Goal: Task Accomplishment & Management: Manage account settings

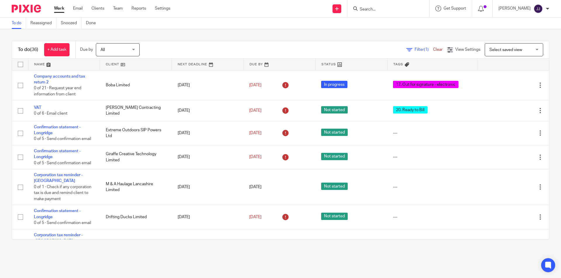
click at [377, 9] on input "Search" at bounding box center [385, 9] width 53 height 5
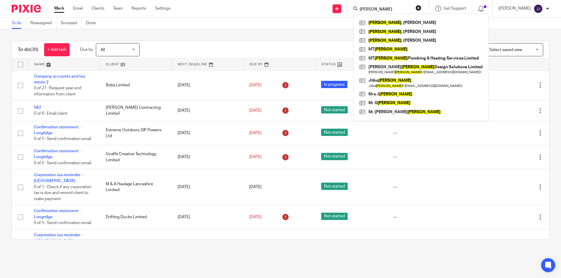
type input "davies"
click button "submit" at bounding box center [0, 0] width 0 height 0
click at [385, 39] on link at bounding box center [421, 40] width 126 height 9
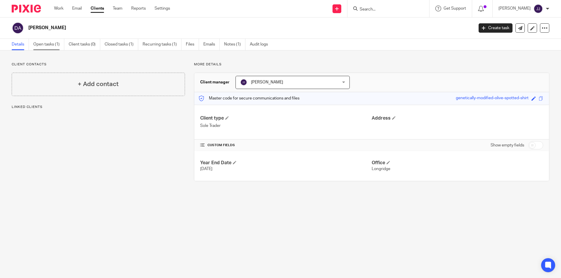
click at [51, 44] on link "Open tasks (1)" at bounding box center [48, 44] width 31 height 11
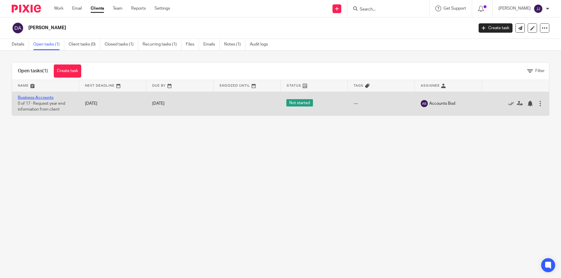
click at [44, 97] on link "Business Accounts" at bounding box center [36, 98] width 36 height 4
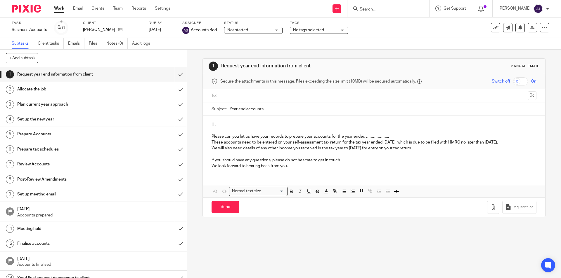
click at [316, 29] on span "No tags selected" at bounding box center [308, 30] width 31 height 4
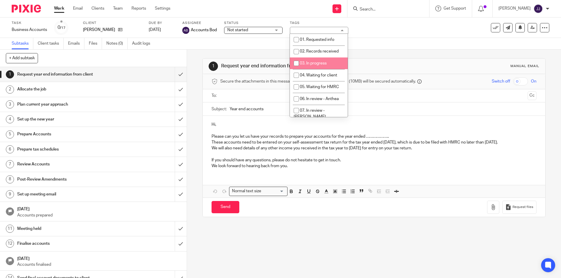
click at [326, 61] on span "03. In progress" at bounding box center [313, 63] width 27 height 4
checkbox input "true"
click at [530, 27] on icon at bounding box center [532, 27] width 4 height 4
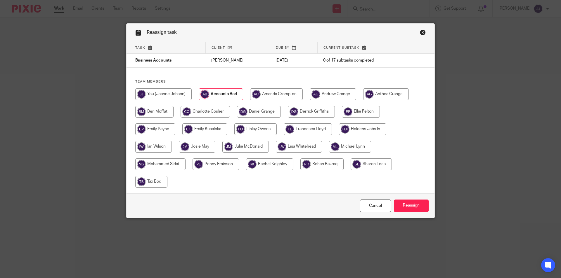
click at [160, 111] on input "radio" at bounding box center [154, 112] width 38 height 12
radio input "true"
click at [410, 206] on input "Reassign" at bounding box center [411, 206] width 35 height 13
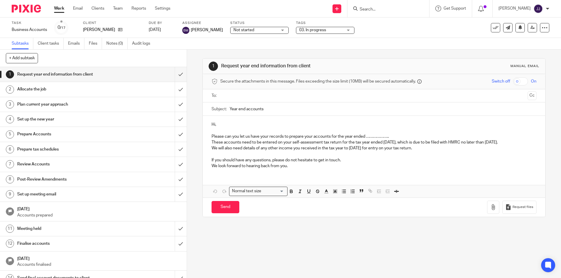
click at [59, 8] on link "Work" at bounding box center [59, 9] width 10 height 6
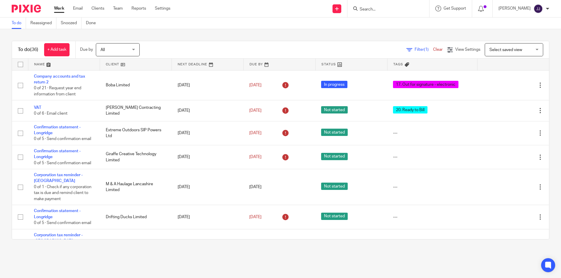
click at [384, 7] on input "Search" at bounding box center [385, 9] width 53 height 5
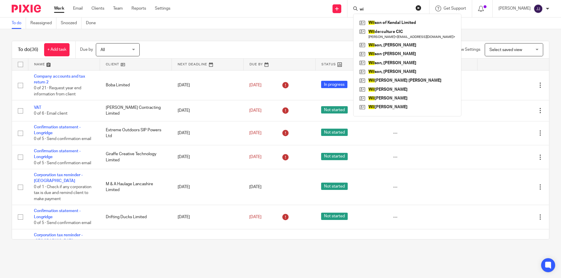
type input "w"
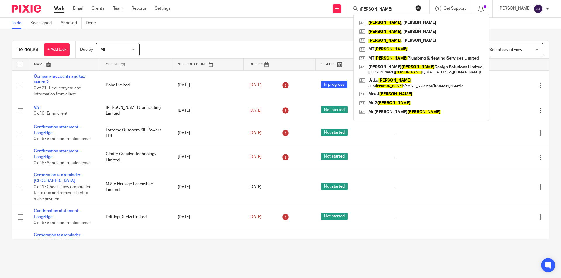
type input "davies"
click button "submit" at bounding box center [0, 0] width 0 height 0
click at [383, 24] on link at bounding box center [421, 22] width 126 height 9
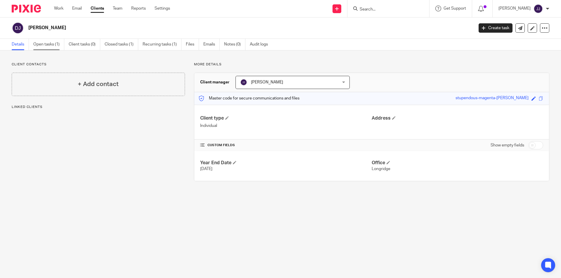
click at [51, 43] on link "Open tasks (1)" at bounding box center [48, 44] width 31 height 11
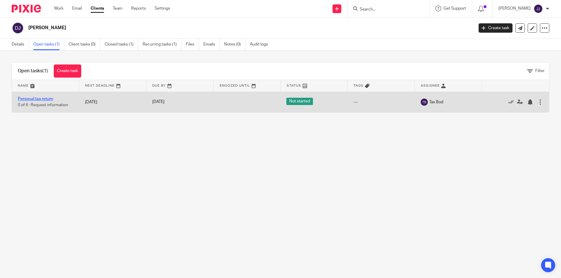
click at [39, 98] on link "Personal tax return" at bounding box center [35, 99] width 35 height 4
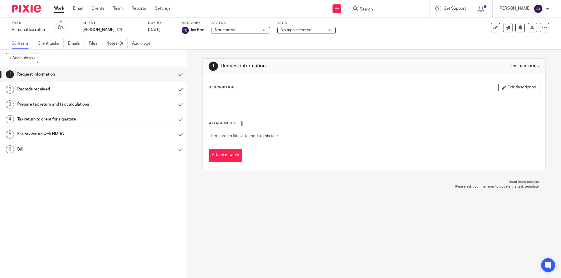
click at [290, 31] on span "No tags selected" at bounding box center [295, 30] width 31 height 4
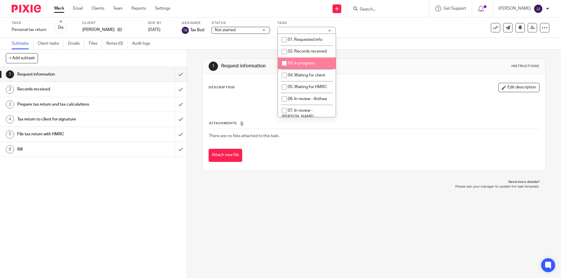
click at [298, 62] on span "03. In progress" at bounding box center [301, 63] width 27 height 4
checkbox input "true"
click at [530, 27] on icon at bounding box center [532, 27] width 4 height 4
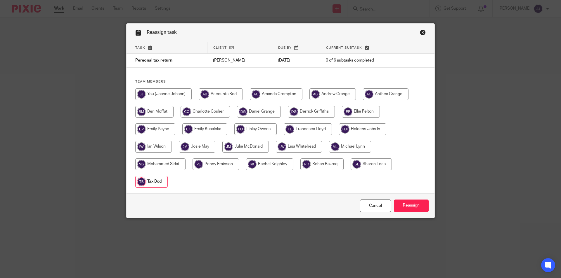
click at [151, 114] on input "radio" at bounding box center [154, 112] width 38 height 12
radio input "true"
click at [410, 202] on input "Reassign" at bounding box center [411, 206] width 35 height 13
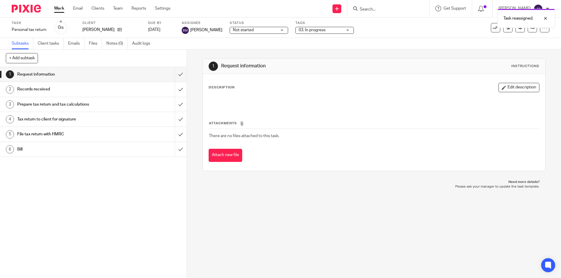
click at [368, 8] on div "Task reassigned." at bounding box center [417, 17] width 275 height 22
click at [370, 10] on div "Task reassigned." at bounding box center [417, 17] width 275 height 22
click at [379, 9] on div "Task reassigned." at bounding box center [417, 17] width 275 height 22
click at [384, 9] on div "Task reassigned." at bounding box center [417, 17] width 275 height 22
click at [380, 8] on div "Task reassigned." at bounding box center [417, 17] width 275 height 22
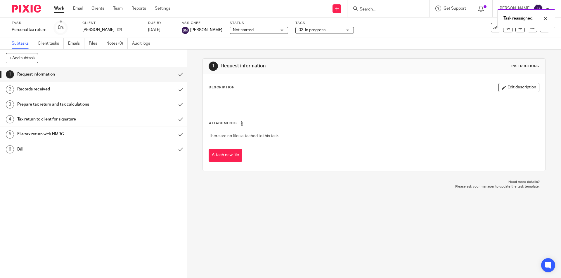
click at [375, 9] on div "Task reassigned." at bounding box center [417, 17] width 275 height 22
click at [380, 11] on input "Search" at bounding box center [385, 9] width 53 height 5
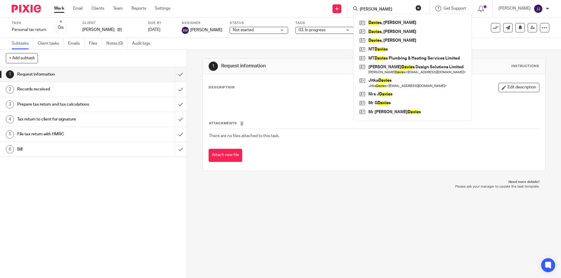
click button "submit" at bounding box center [0, 0] width 0 height 0
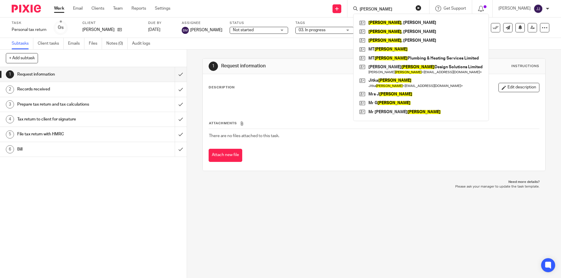
click at [379, 8] on input "davies" at bounding box center [385, 9] width 53 height 5
drag, startPoint x: 377, startPoint y: 10, endPoint x: 357, endPoint y: 11, distance: 20.2
click at [357, 11] on div "davies" at bounding box center [387, 8] width 68 height 7
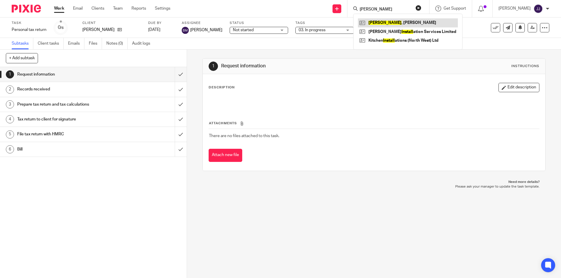
type input "tunstall"
click at [381, 24] on link at bounding box center [408, 22] width 100 height 9
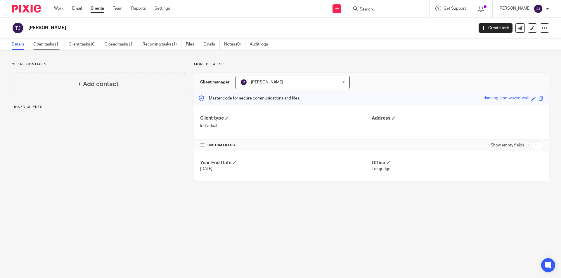
click at [51, 43] on link "Open tasks (1)" at bounding box center [48, 44] width 31 height 11
click at [43, 45] on link "Open tasks (1)" at bounding box center [48, 44] width 31 height 11
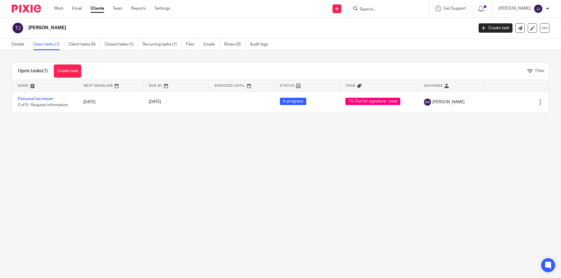
click at [382, 7] on input "Search" at bounding box center [385, 9] width 53 height 5
click at [59, 9] on link "Work" at bounding box center [58, 9] width 9 height 6
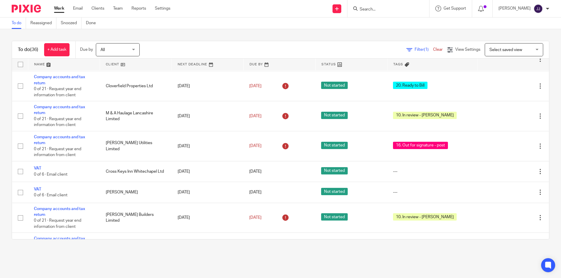
scroll to position [151, 0]
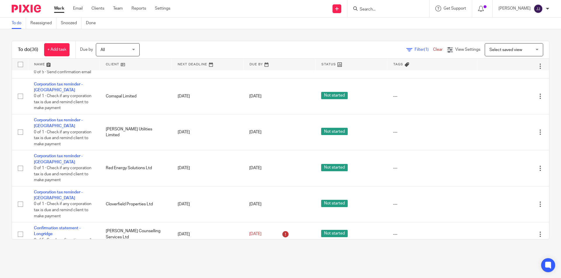
click at [368, 9] on input "Search" at bounding box center [385, 9] width 53 height 5
click at [115, 9] on link "Team" at bounding box center [118, 9] width 10 height 6
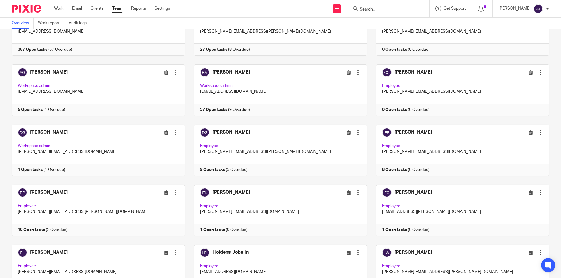
scroll to position [88, 0]
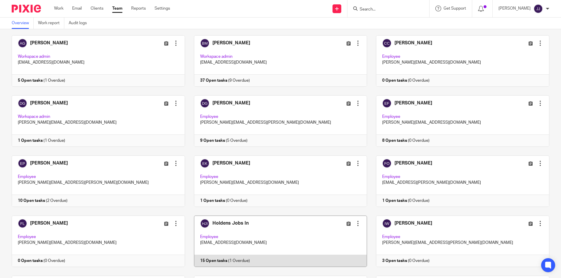
click at [258, 234] on link at bounding box center [276, 241] width 182 height 51
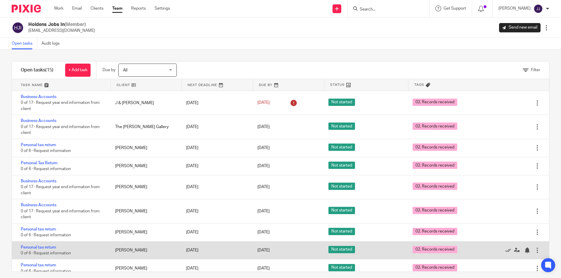
scroll to position [29, 0]
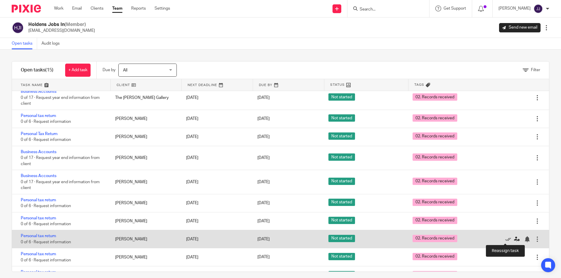
click at [514, 239] on icon at bounding box center [517, 240] width 6 height 6
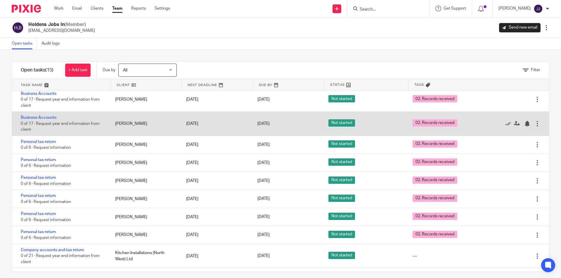
scroll to position [117, 0]
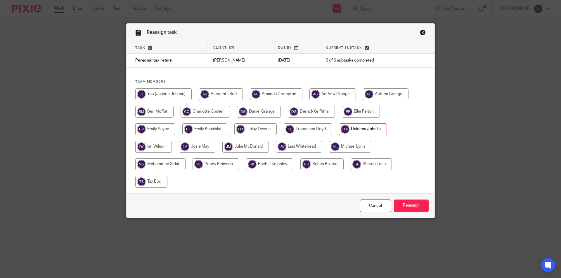
click at [150, 110] on input "radio" at bounding box center [154, 112] width 38 height 12
radio input "true"
click at [411, 211] on input "Reassign" at bounding box center [411, 206] width 35 height 13
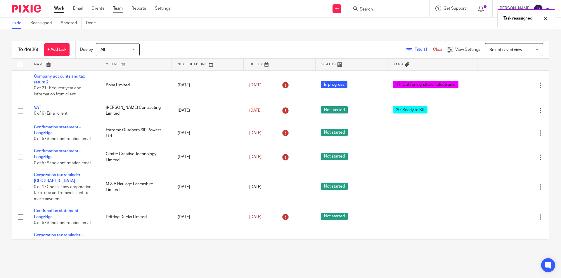
click at [116, 6] on link "Team" at bounding box center [118, 9] width 10 height 6
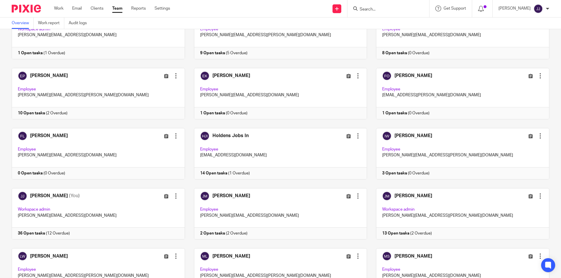
scroll to position [205, 0]
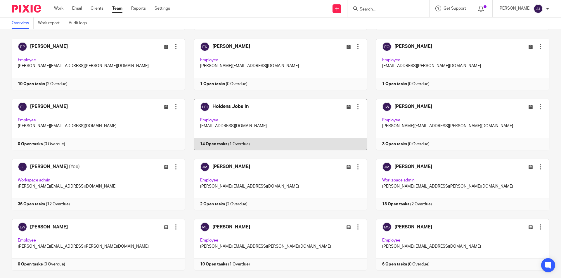
click at [264, 124] on link at bounding box center [276, 124] width 182 height 51
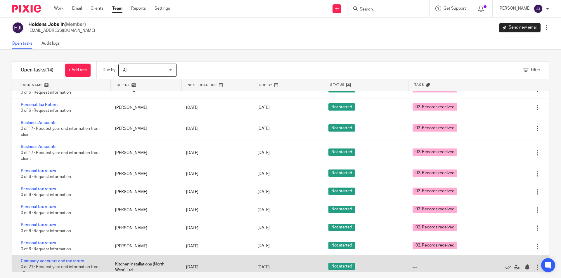
scroll to position [114, 0]
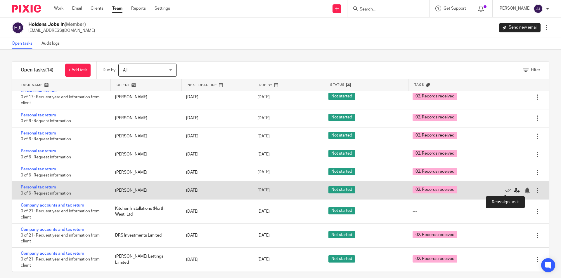
click at [514, 189] on icon at bounding box center [517, 191] width 6 height 6
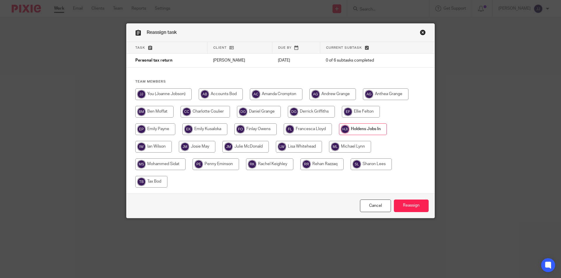
click at [143, 110] on input "radio" at bounding box center [154, 112] width 38 height 12
radio input "true"
click at [419, 202] on input "Reassign" at bounding box center [411, 206] width 35 height 13
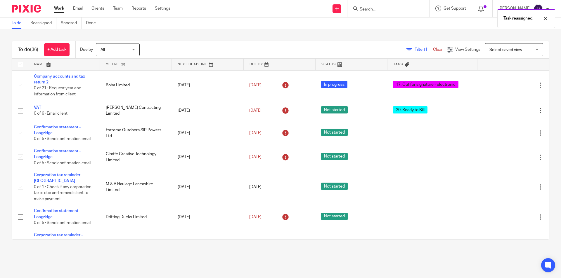
click at [58, 8] on link "Work" at bounding box center [59, 9] width 10 height 6
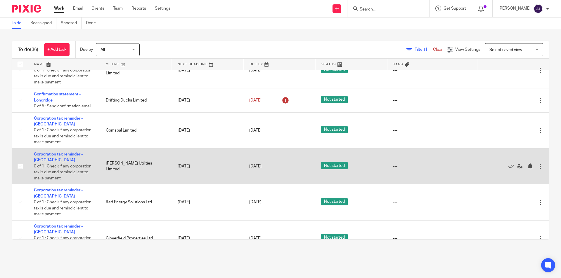
scroll to position [88, 0]
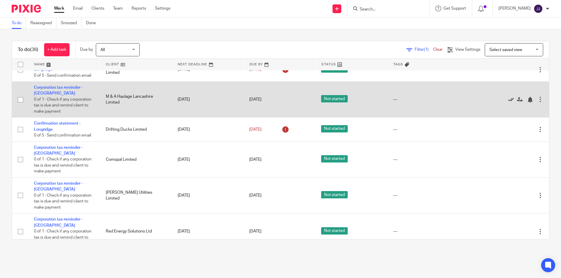
click at [508, 98] on icon at bounding box center [511, 100] width 6 height 6
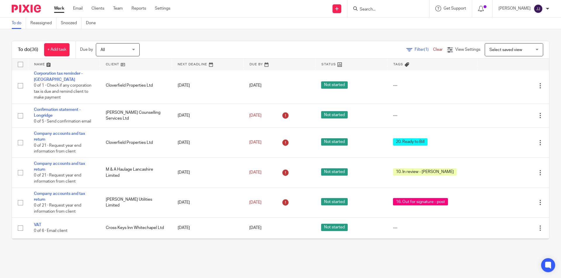
scroll to position [292, 0]
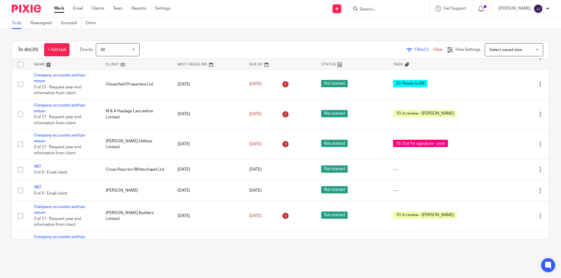
click at [415, 50] on span "Filter (1)" at bounding box center [424, 50] width 18 height 4
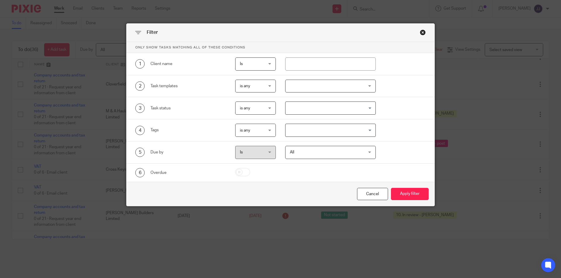
click at [265, 129] on span "is any" at bounding box center [254, 130] width 29 height 12
click at [252, 157] on li "is all" at bounding box center [253, 155] width 40 height 12
click at [312, 129] on input "Search for option" at bounding box center [329, 130] width 86 height 10
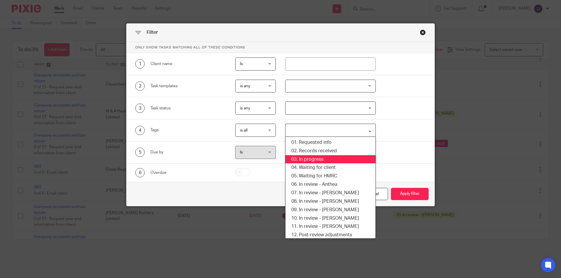
scroll to position [58, 0]
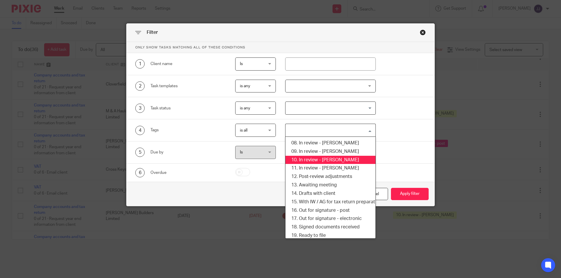
click at [330, 161] on li "10. In review - [PERSON_NAME]" at bounding box center [330, 160] width 90 height 8
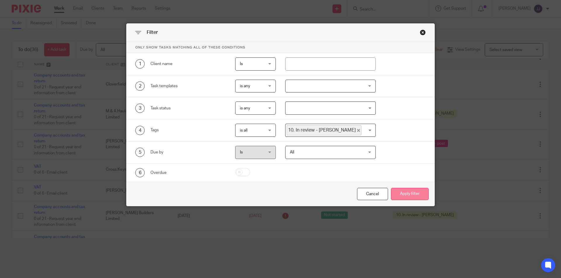
click at [407, 196] on button "Apply filter" at bounding box center [410, 194] width 38 height 13
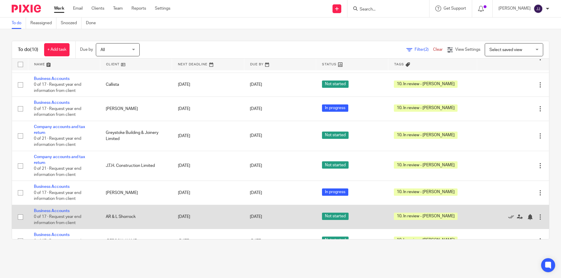
scroll to position [101, 0]
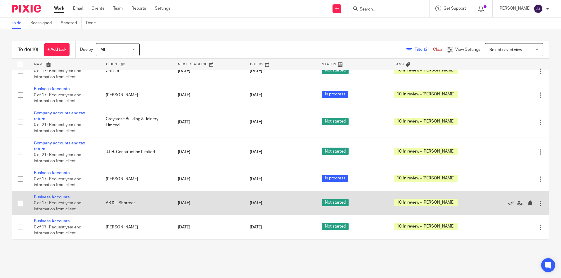
click at [60, 197] on link "Business Accounts" at bounding box center [52, 197] width 36 height 4
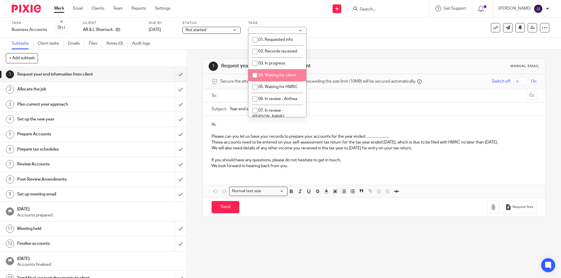
scroll to position [73, 0]
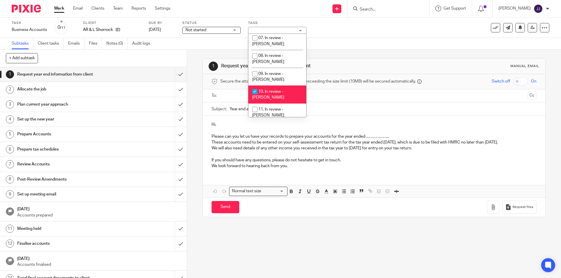
click at [285, 86] on li "10. In review - Joanne" at bounding box center [277, 95] width 58 height 18
checkbox input "false"
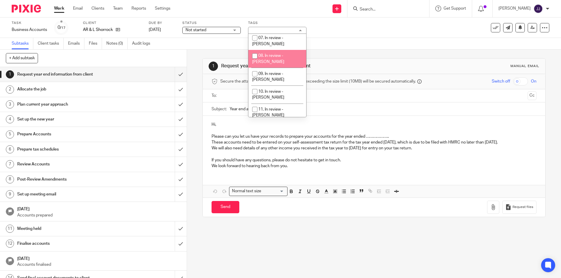
click at [280, 54] on span "08. In review - Ben" at bounding box center [268, 59] width 32 height 10
checkbox input "true"
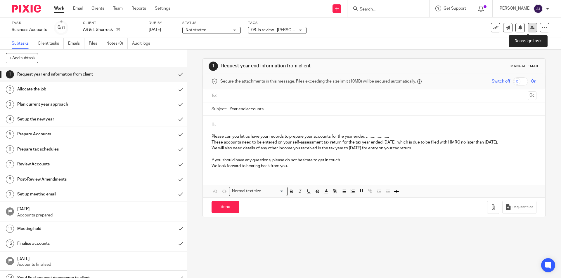
click at [530, 27] on icon at bounding box center [532, 27] width 4 height 4
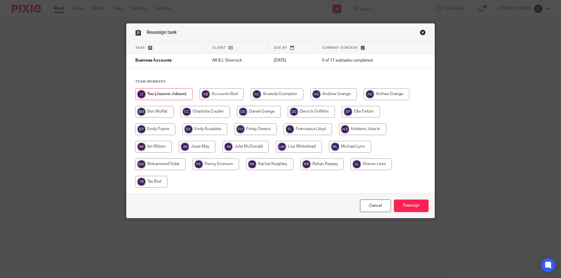
click at [158, 112] on input "radio" at bounding box center [154, 112] width 38 height 12
radio input "true"
click at [409, 207] on input "Reassign" at bounding box center [411, 206] width 35 height 13
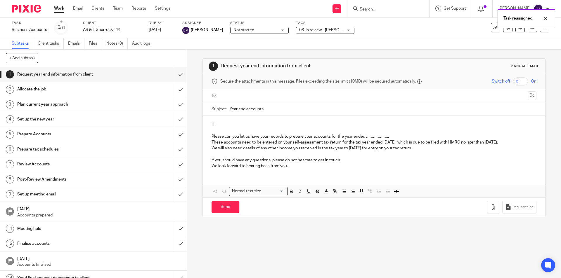
click at [61, 9] on link "Work" at bounding box center [59, 9] width 10 height 6
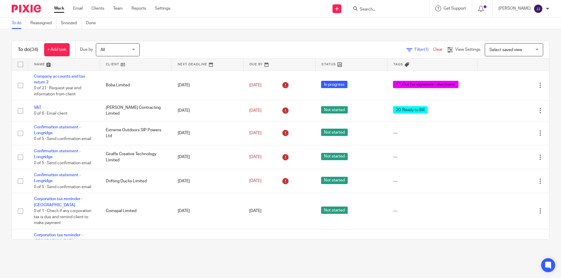
click at [415, 50] on span "Filter (1)" at bounding box center [424, 50] width 18 height 4
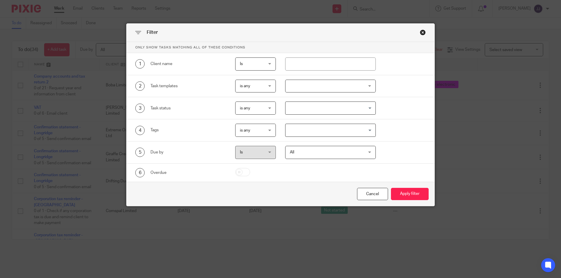
click at [253, 135] on span "is any" at bounding box center [254, 130] width 29 height 12
drag, startPoint x: 250, startPoint y: 146, endPoint x: 250, endPoint y: 151, distance: 5.0
click at [250, 149] on ul "is any is all is none" at bounding box center [253, 155] width 40 height 36
click at [250, 153] on li "is all" at bounding box center [253, 155] width 40 height 12
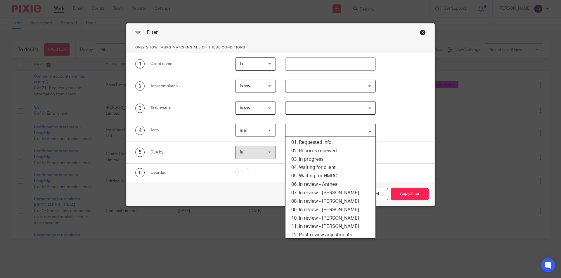
click at [303, 132] on input "Search for option" at bounding box center [329, 130] width 86 height 10
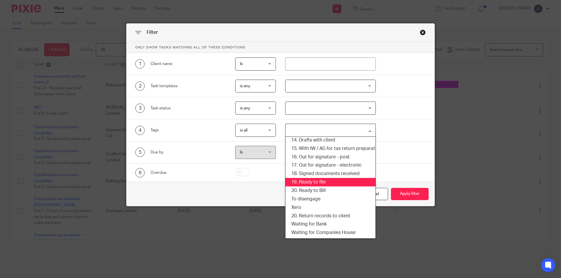
scroll to position [58, 0]
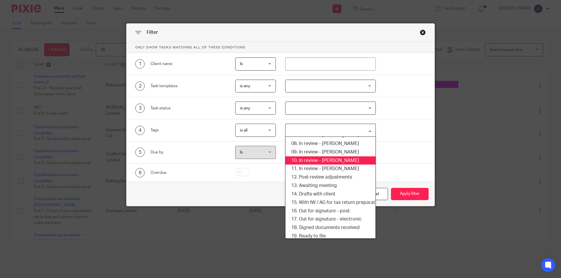
click at [320, 161] on li "10. In review - [PERSON_NAME]" at bounding box center [330, 161] width 90 height 8
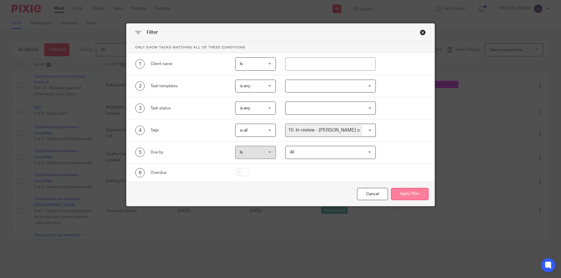
click at [401, 194] on button "Apply filter" at bounding box center [410, 194] width 38 height 13
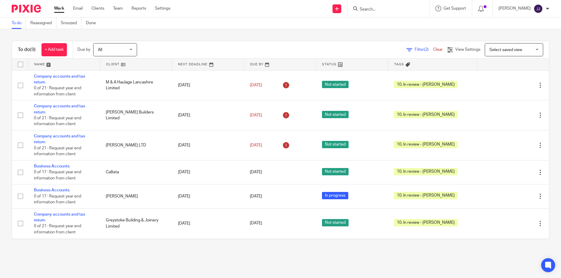
scroll to position [77, 0]
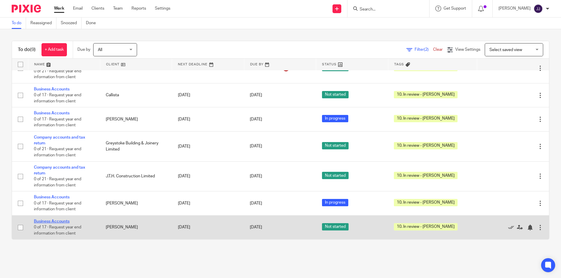
click at [48, 221] on link "Business Accounts" at bounding box center [52, 222] width 36 height 4
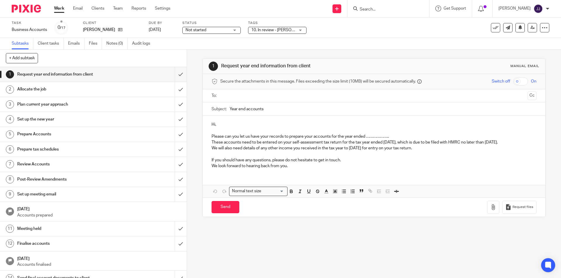
click at [267, 32] on span "10. In review - Joanne" at bounding box center [280, 30] width 58 height 4
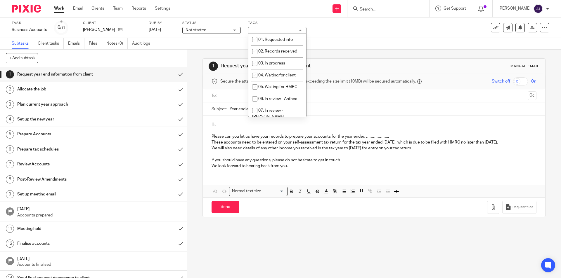
scroll to position [58, 0]
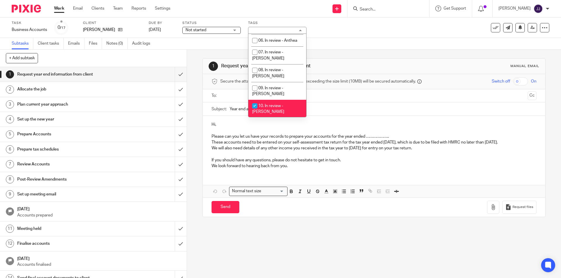
click at [279, 104] on span "10. In review - Joanne" at bounding box center [268, 109] width 32 height 10
checkbox input "false"
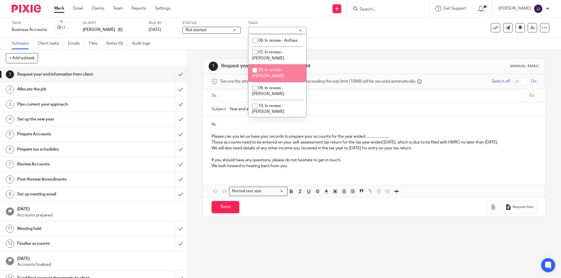
click at [279, 68] on span "08. In review - [PERSON_NAME]" at bounding box center [268, 73] width 32 height 10
checkbox input "true"
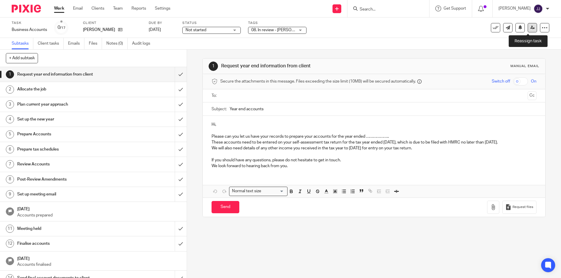
click at [530, 25] on icon at bounding box center [532, 27] width 4 height 4
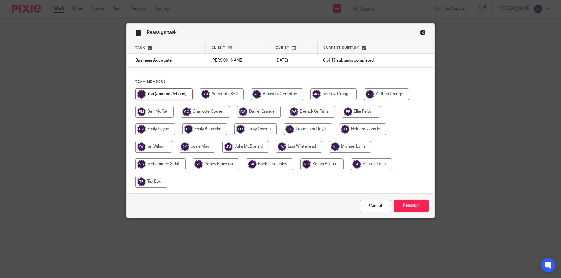
click at [157, 112] on input "radio" at bounding box center [154, 112] width 38 height 12
radio input "true"
click at [401, 206] on input "Reassign" at bounding box center [411, 206] width 35 height 13
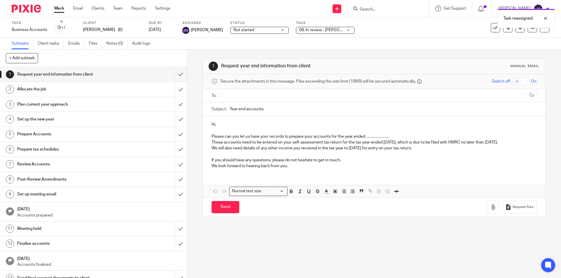
click at [58, 11] on link "Work" at bounding box center [59, 9] width 10 height 6
